Goal: Register for event/course

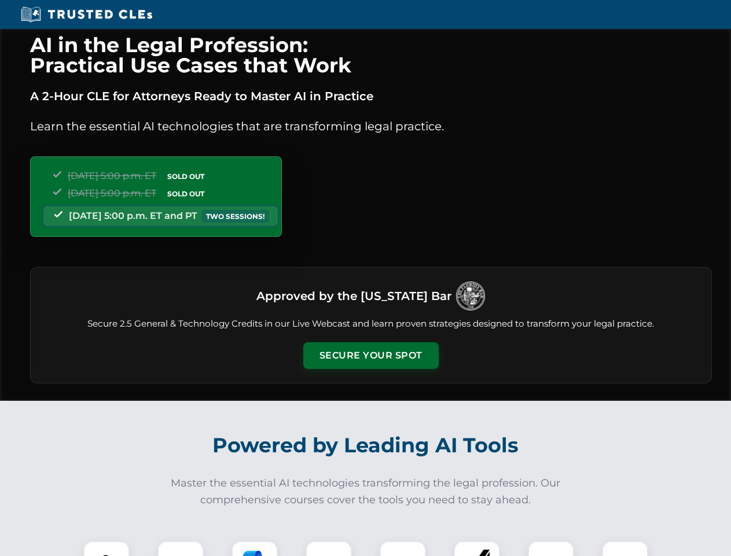
click at [371, 356] on button "Secure Your Spot" at bounding box center [371, 355] width 136 height 27
click at [107, 548] on img at bounding box center [107, 564] width 34 height 34
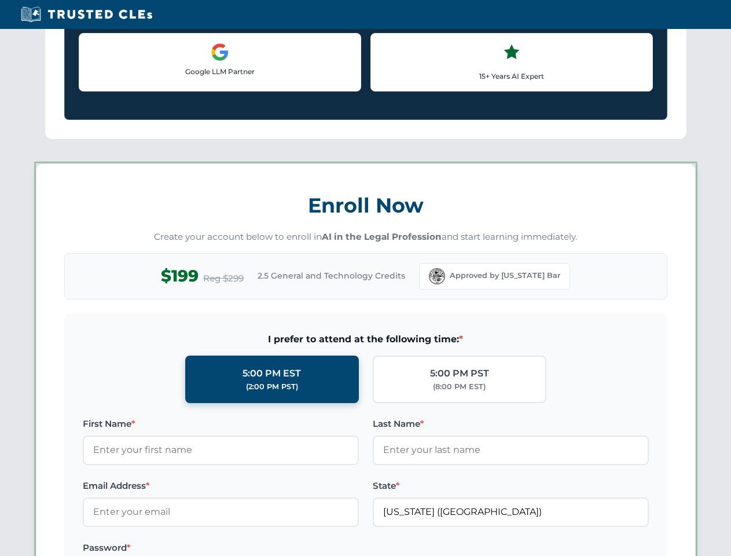
click at [255, 548] on label "Password *" at bounding box center [221, 548] width 276 height 14
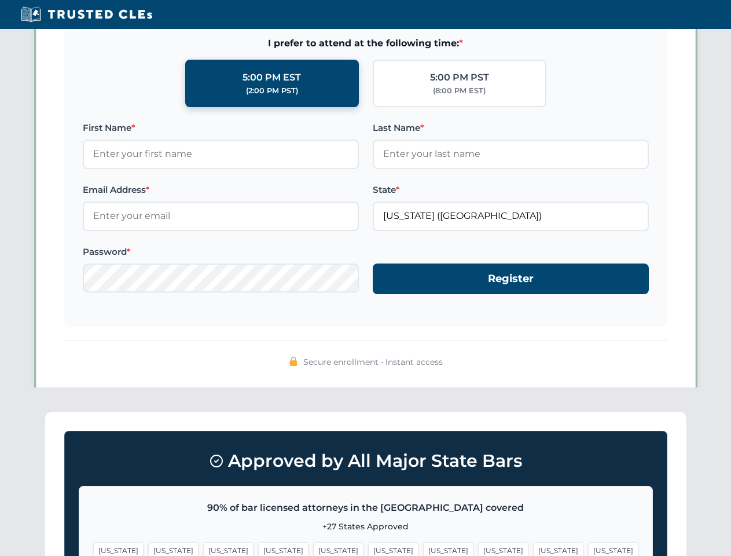
click at [533, 548] on span "[US_STATE]" at bounding box center [558, 550] width 50 height 17
